Goal: Task Accomplishment & Management: Manage account settings

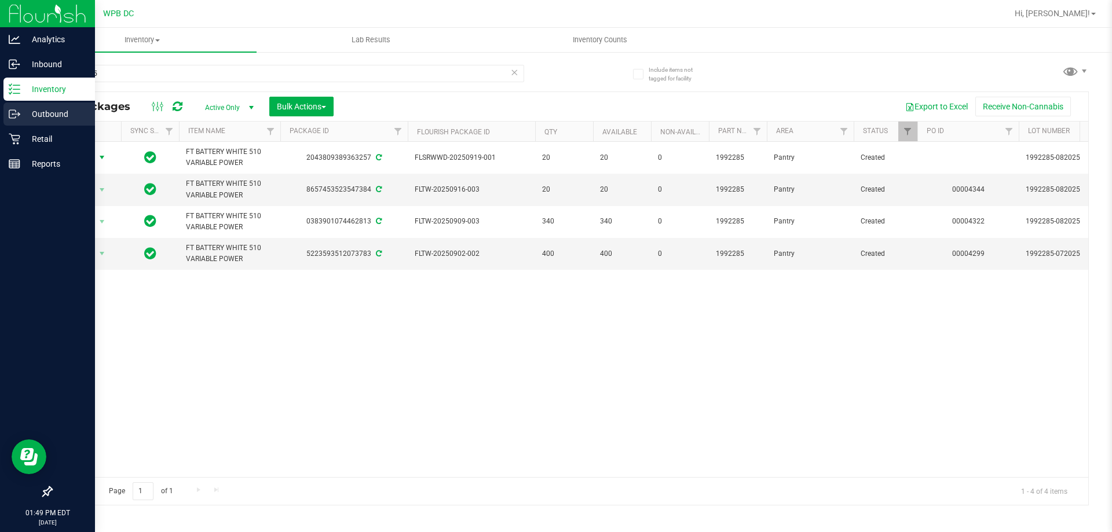
click at [41, 116] on p "Outbound" at bounding box center [54, 114] width 69 height 14
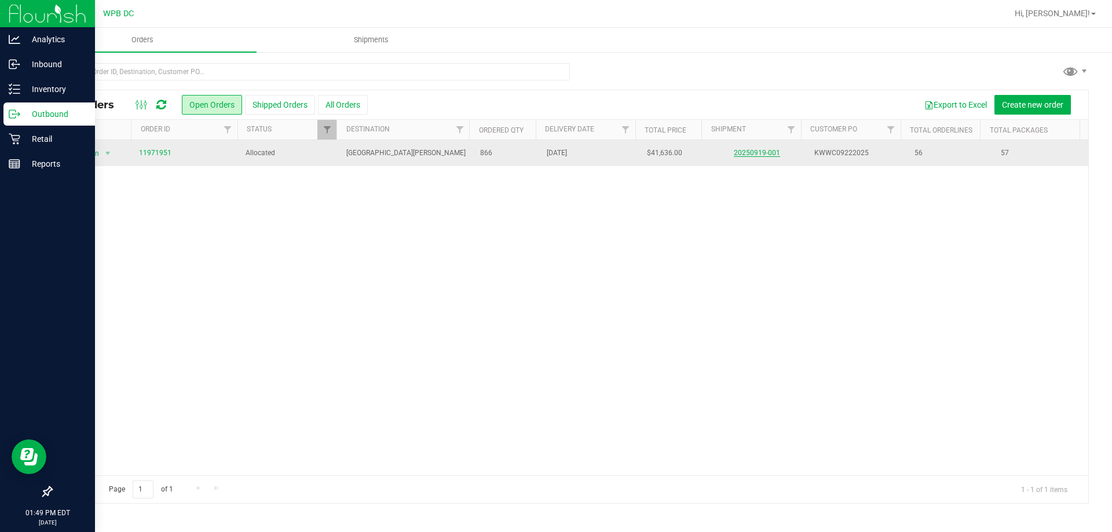
click at [766, 155] on link "20250919-001" at bounding box center [757, 153] width 46 height 8
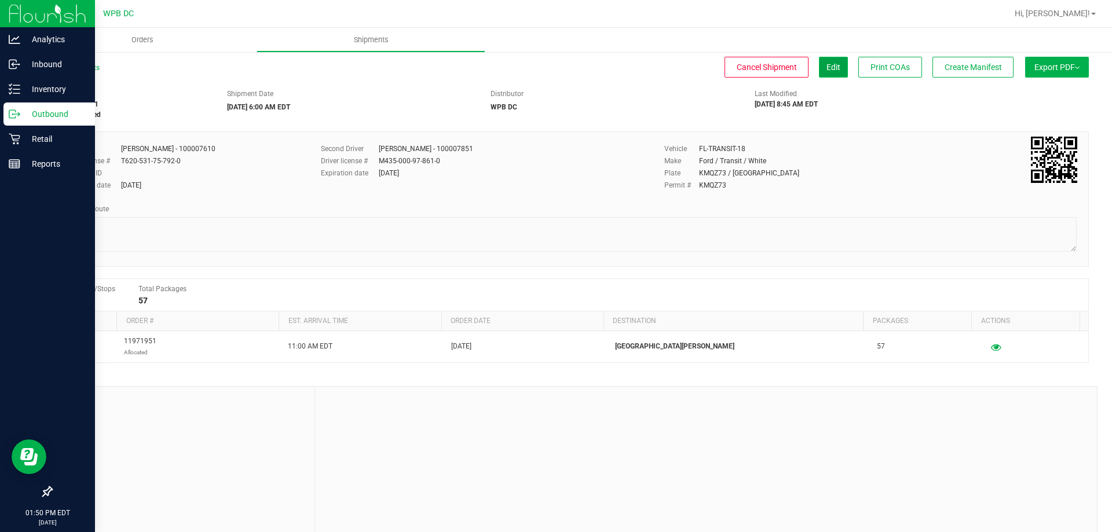
click at [819, 72] on button "Edit" at bounding box center [833, 67] width 29 height 21
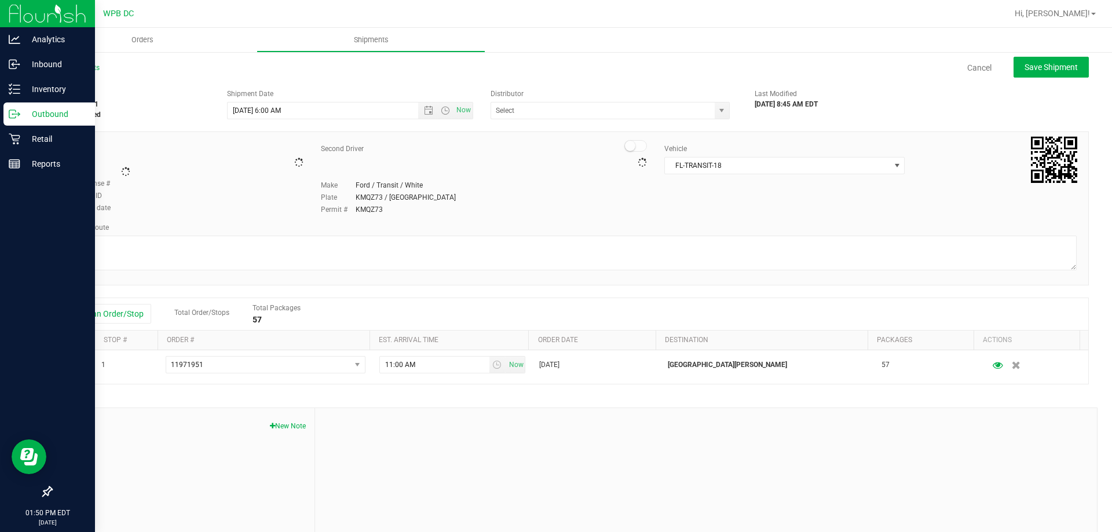
type input "WPB DC"
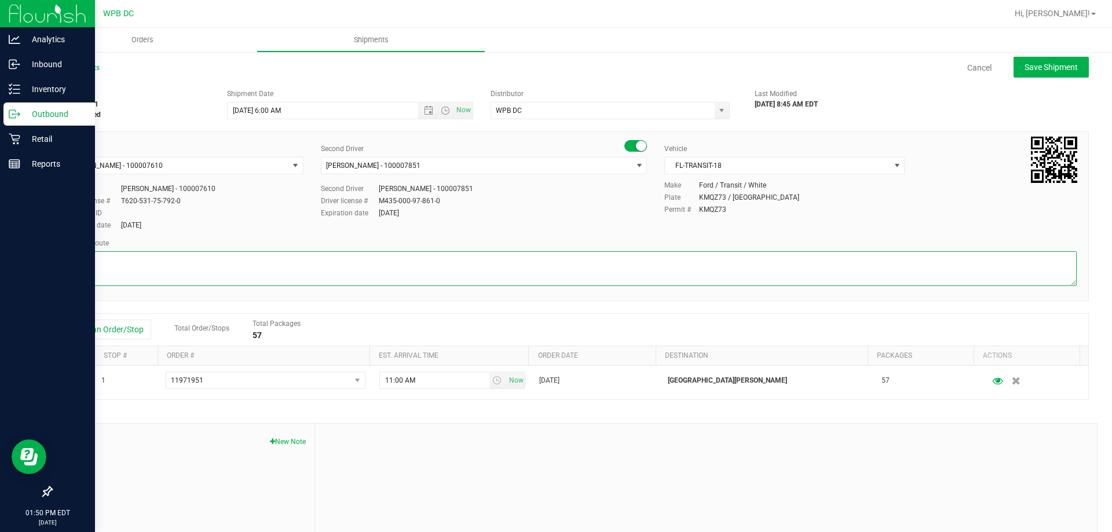
click at [69, 269] on textarea at bounding box center [569, 268] width 1013 height 35
click at [100, 281] on textarea at bounding box center [569, 268] width 1013 height 35
click at [75, 258] on textarea at bounding box center [569, 268] width 1013 height 35
click at [77, 258] on textarea at bounding box center [569, 268] width 1013 height 35
type textarea "KW WC 4 TOTES SEAL# 598117-598124 **HARDWARE** **LIVE ROSIN** WPB DC>>KW WC"
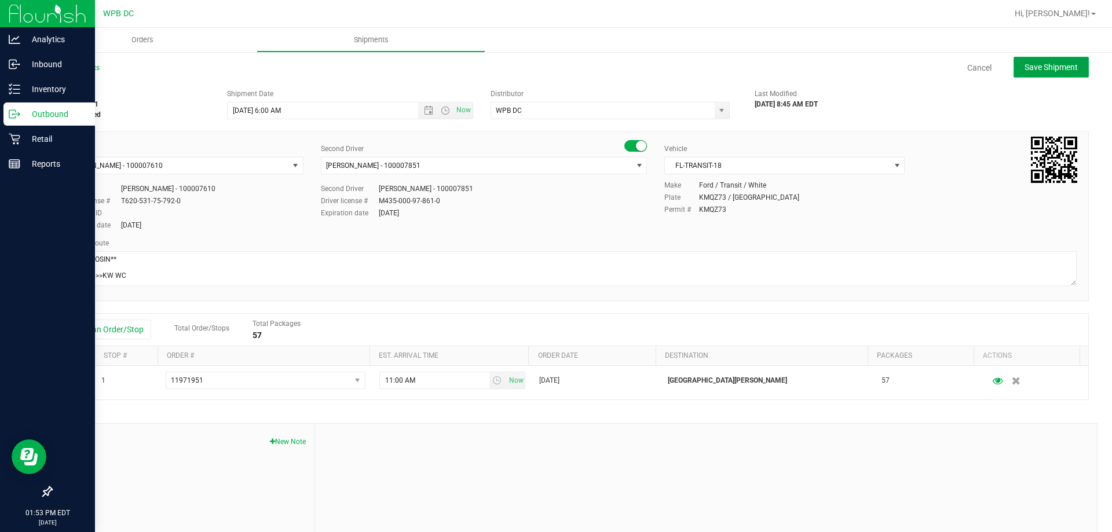
click at [1037, 60] on button "Save Shipment" at bounding box center [1050, 67] width 75 height 21
type input "[DATE] 10:00 AM"
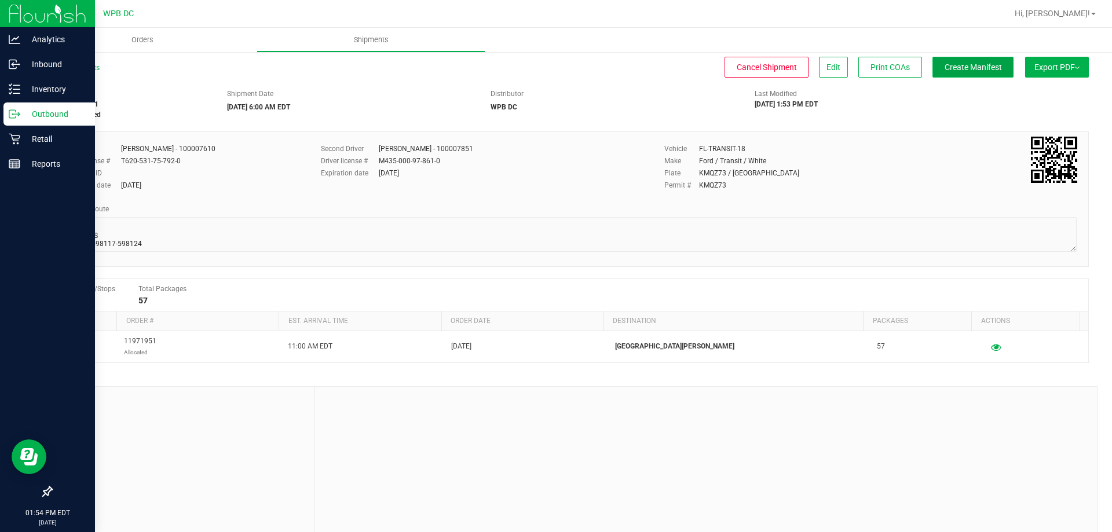
click at [982, 67] on span "Create Manifest" at bounding box center [972, 67] width 57 height 9
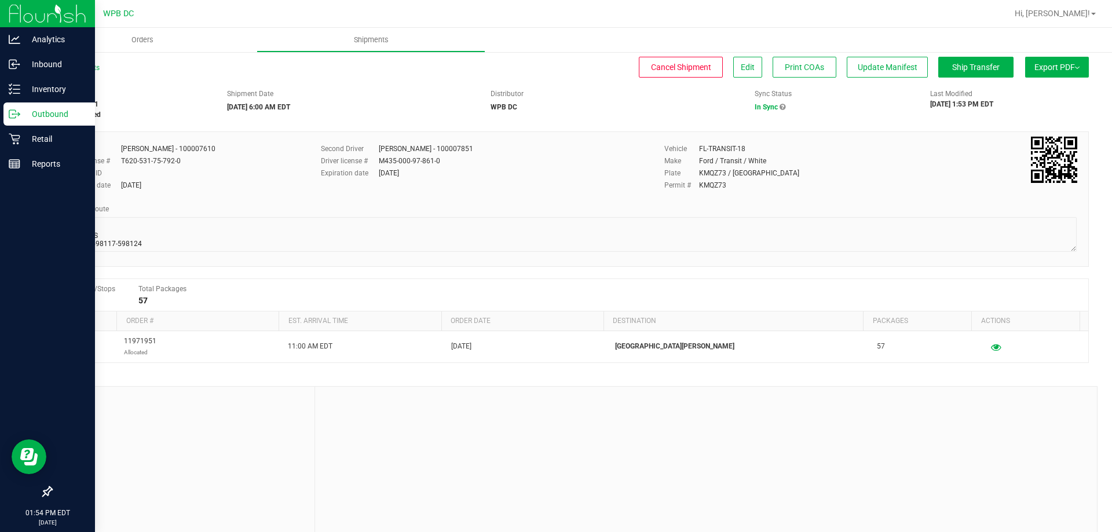
click at [1050, 69] on span "Export PDF" at bounding box center [1056, 67] width 45 height 9
click at [1066, 87] on li "Manifest by Package ID" at bounding box center [1053, 92] width 117 height 17
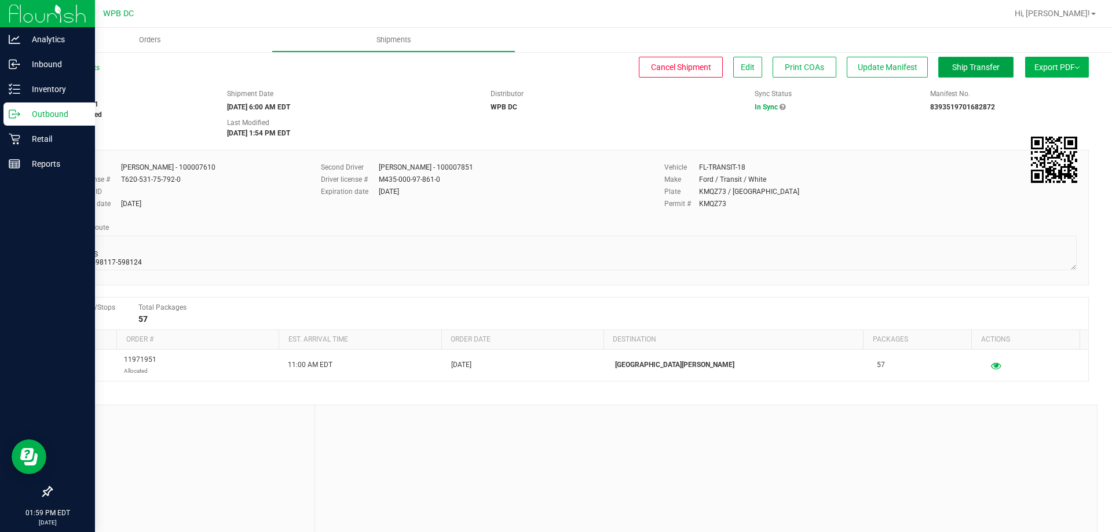
click at [977, 64] on span "Ship Transfer" at bounding box center [975, 67] width 47 height 9
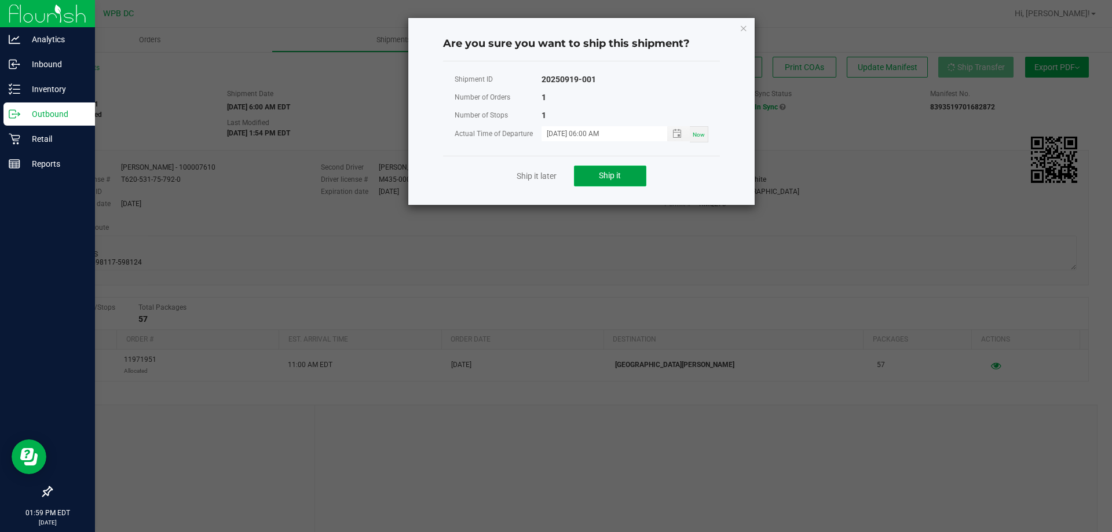
click at [614, 180] on span "Ship it" at bounding box center [610, 175] width 22 height 9
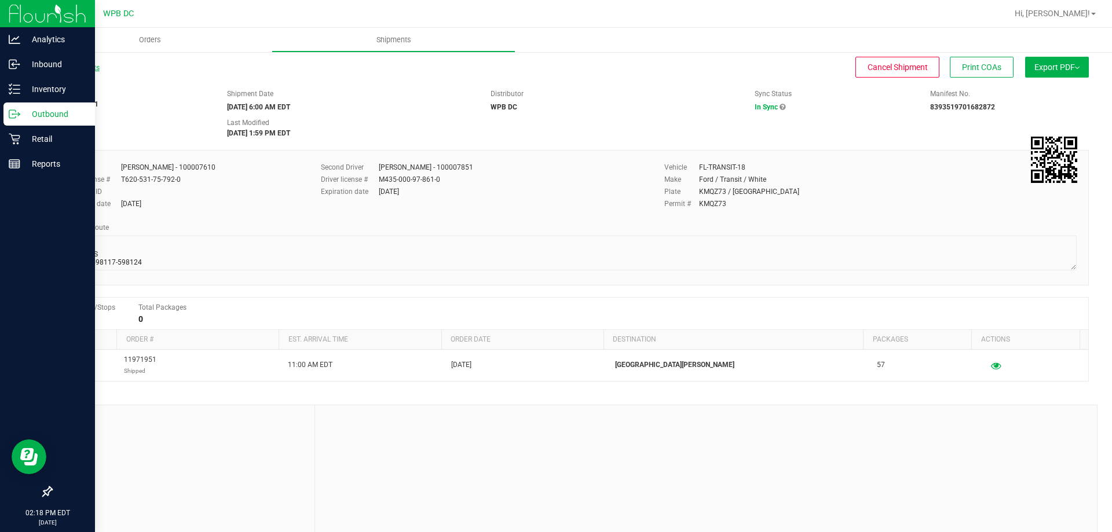
click at [90, 68] on link "All Shipments" at bounding box center [75, 68] width 49 height 8
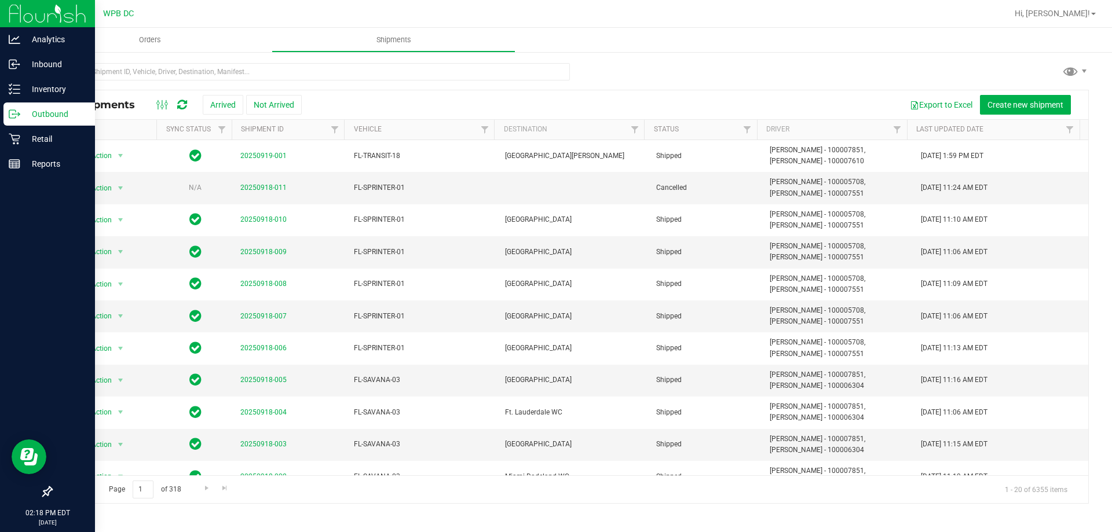
click at [39, 116] on p "Outbound" at bounding box center [54, 114] width 69 height 14
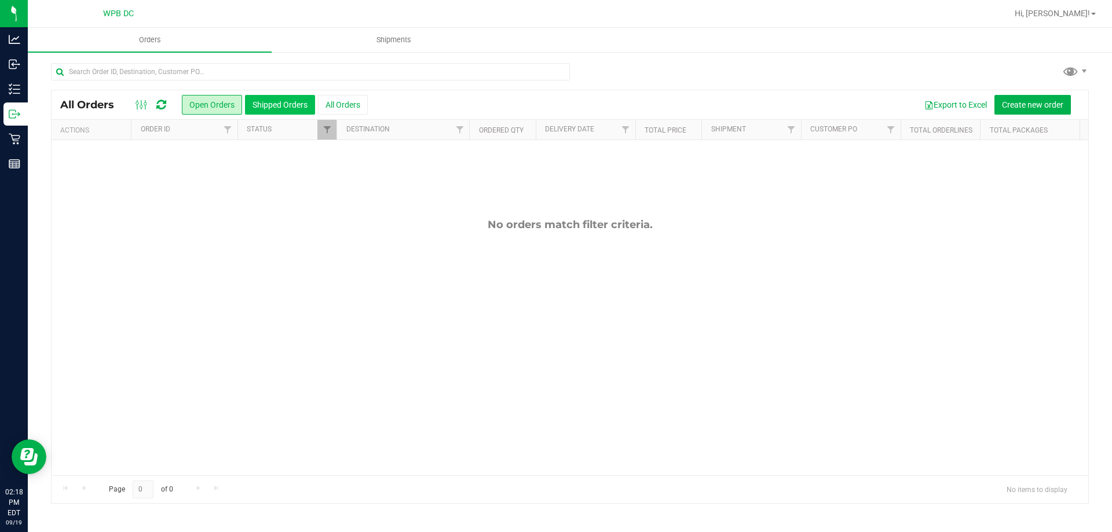
click at [283, 104] on button "Shipped Orders" at bounding box center [280, 105] width 70 height 20
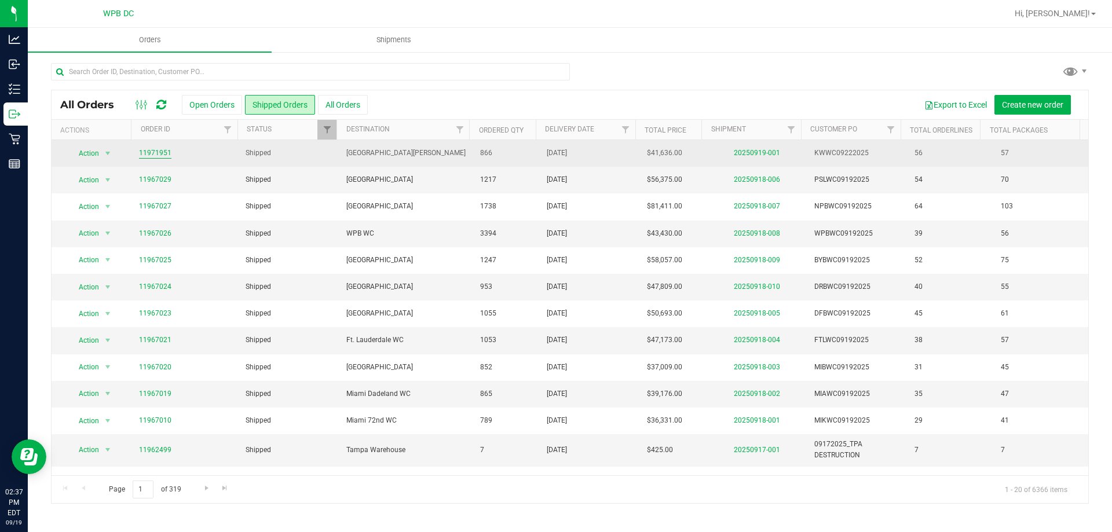
click at [151, 155] on link "11971951" at bounding box center [155, 153] width 32 height 11
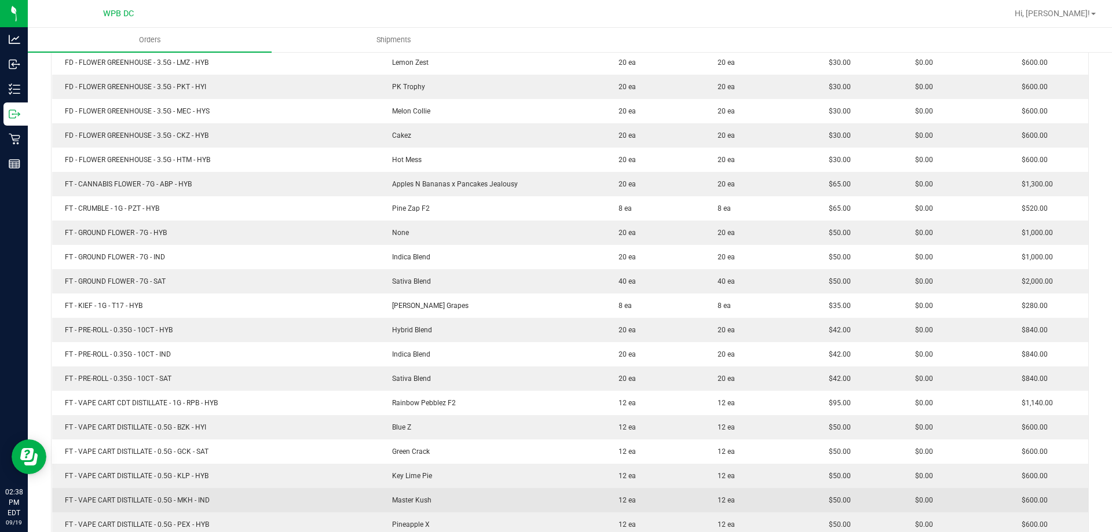
scroll to position [521, 0]
